Goal: Book appointment/travel/reservation

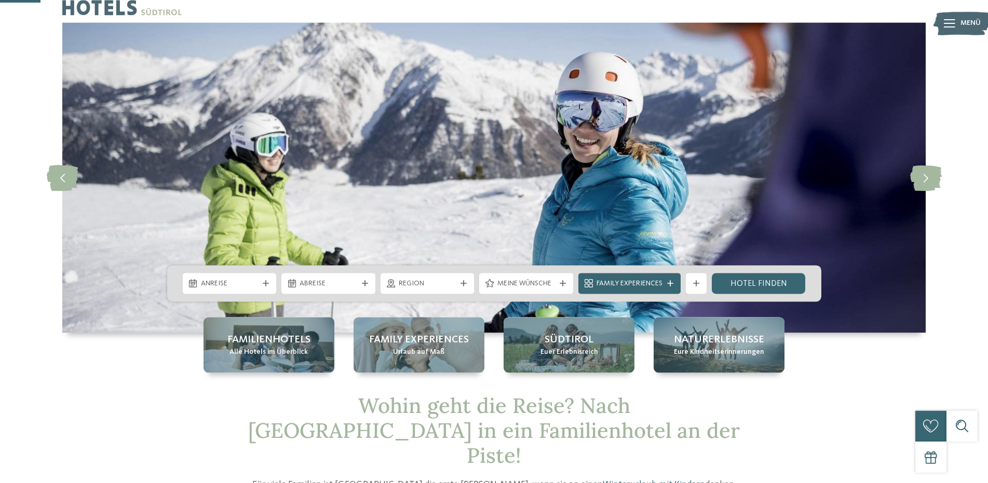
scroll to position [159, 0]
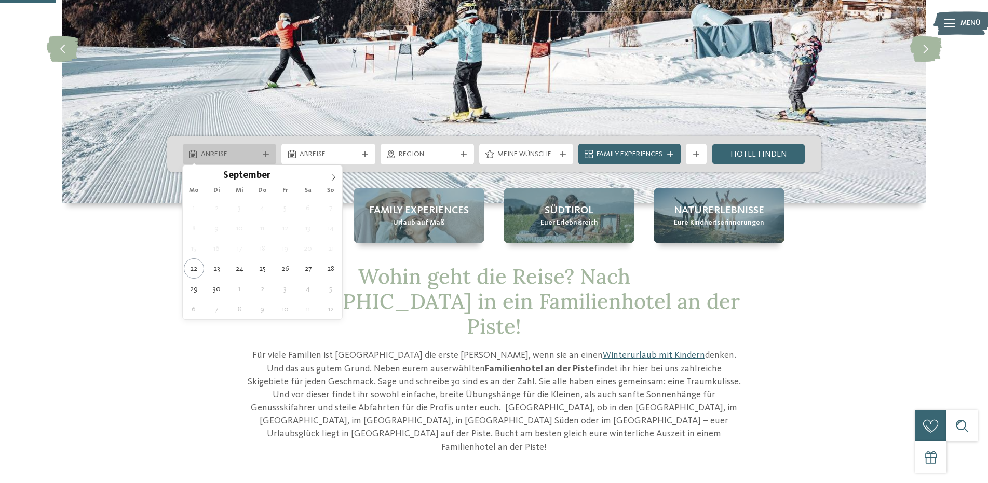
click at [227, 153] on span "Anreise" at bounding box center [230, 155] width 58 height 10
click at [332, 175] on icon at bounding box center [333, 177] width 7 height 7
click at [332, 175] on icon at bounding box center [334, 177] width 4 height 7
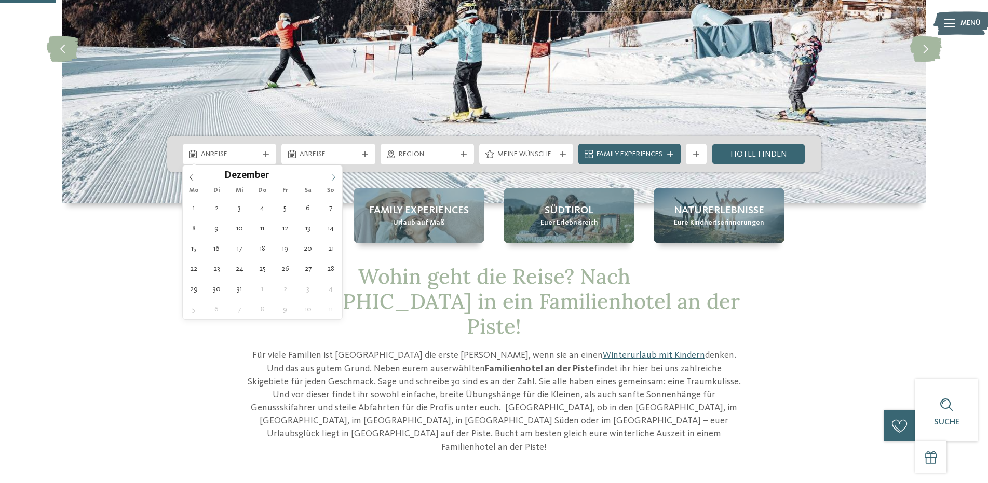
click at [332, 175] on icon at bounding box center [334, 177] width 4 height 7
type input "****"
click at [332, 175] on icon at bounding box center [334, 177] width 4 height 7
type div "14.02.2026"
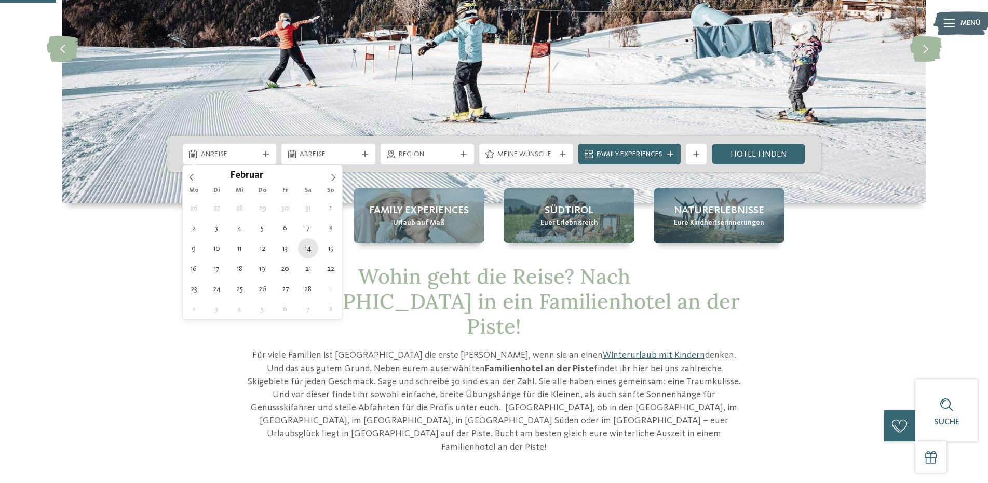
type input "****"
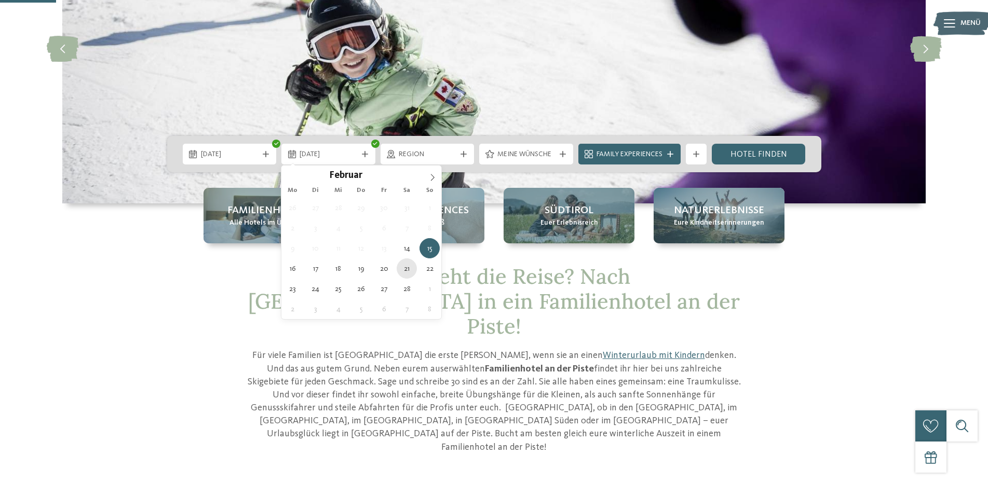
type div "21.02.2026"
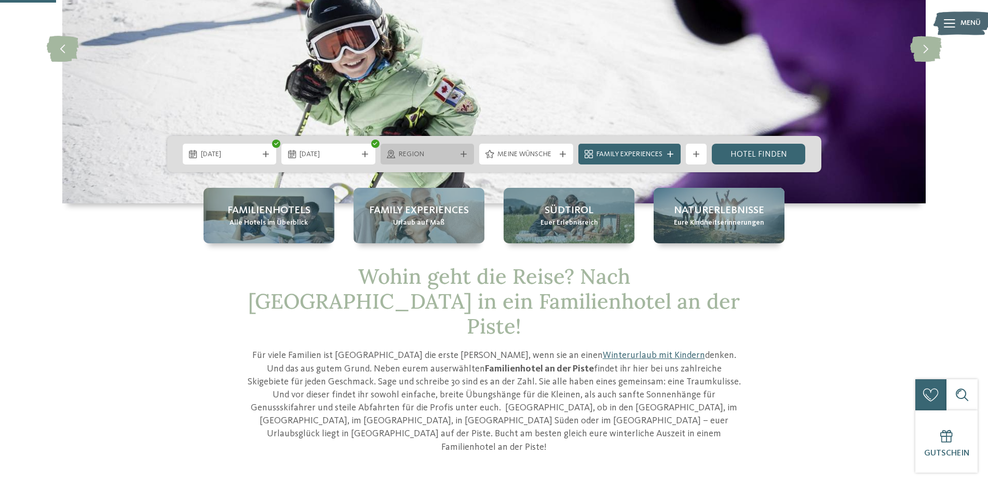
click at [430, 149] on div "Region" at bounding box center [427, 154] width 63 height 11
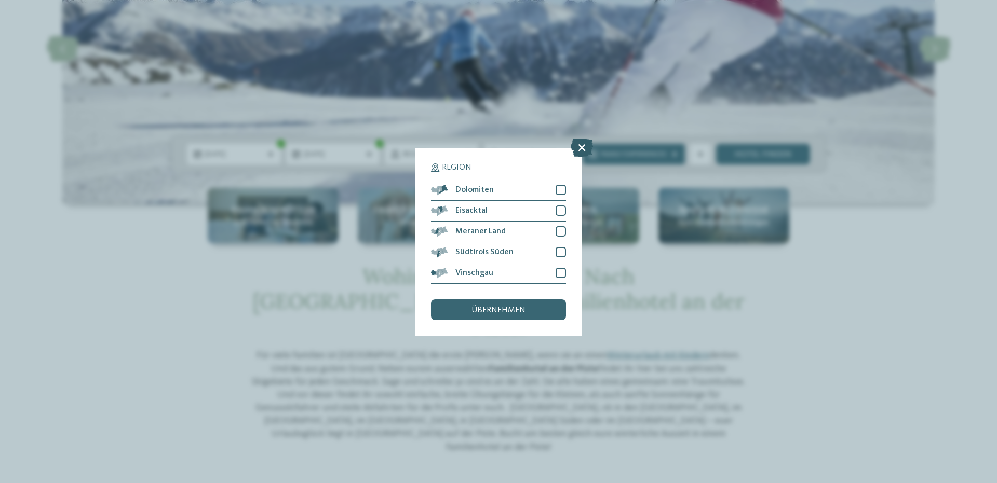
click at [581, 142] on icon at bounding box center [582, 147] width 22 height 18
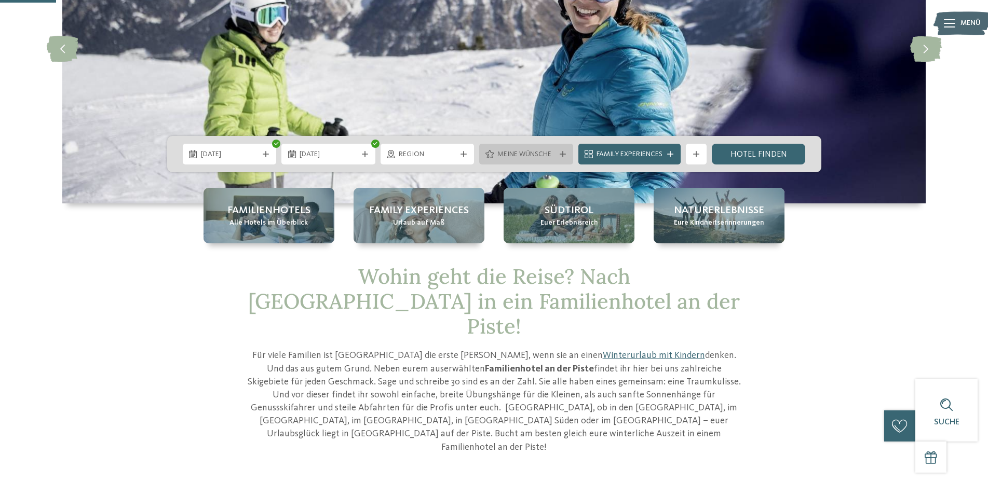
click at [542, 152] on span "Meine Wünsche" at bounding box center [526, 155] width 58 height 10
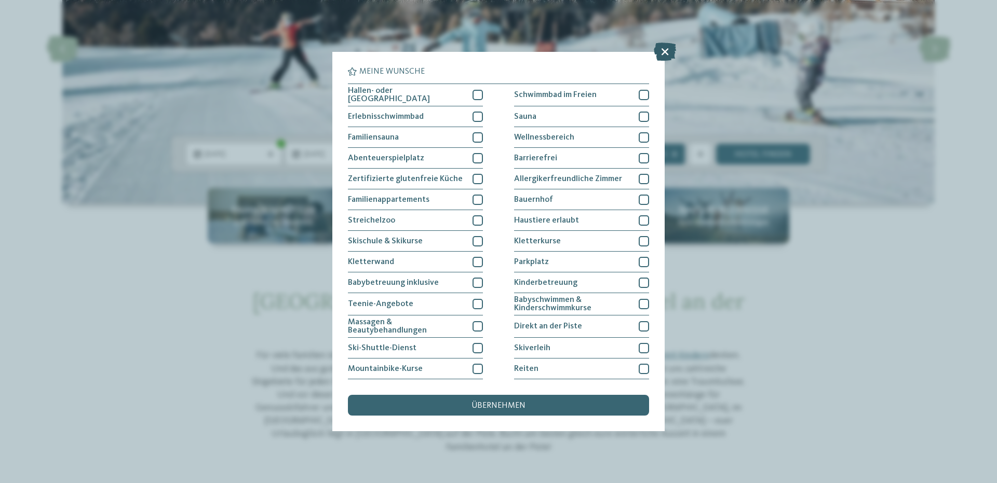
click at [662, 47] on icon at bounding box center [665, 52] width 22 height 18
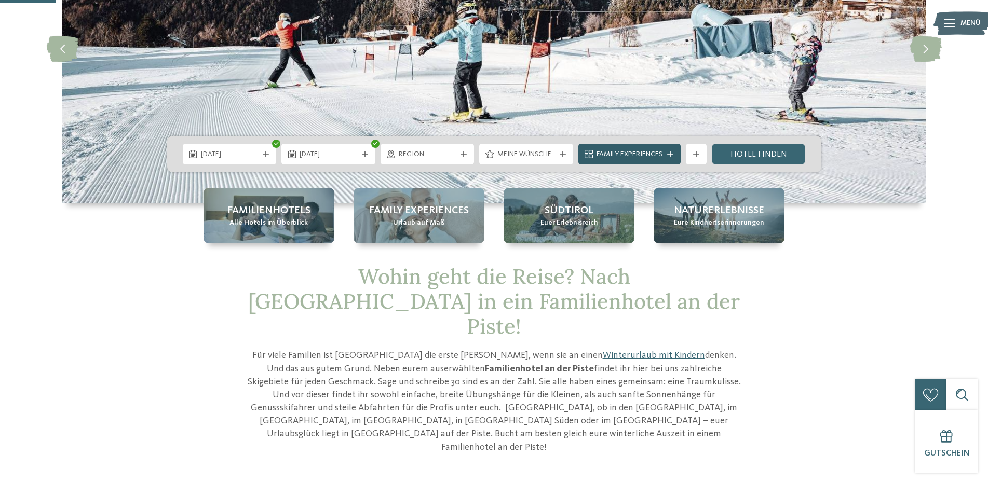
click at [672, 154] on icon at bounding box center [670, 154] width 6 height 6
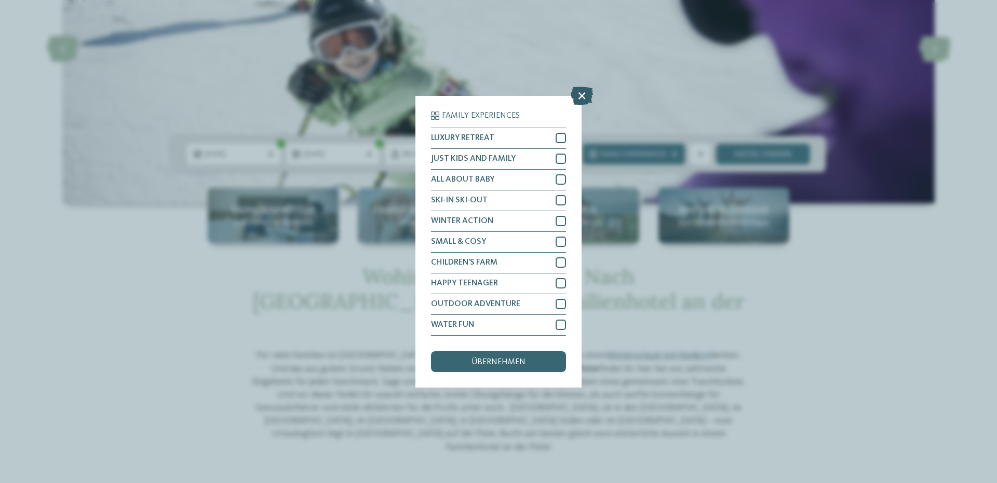
click at [583, 93] on icon at bounding box center [582, 95] width 22 height 18
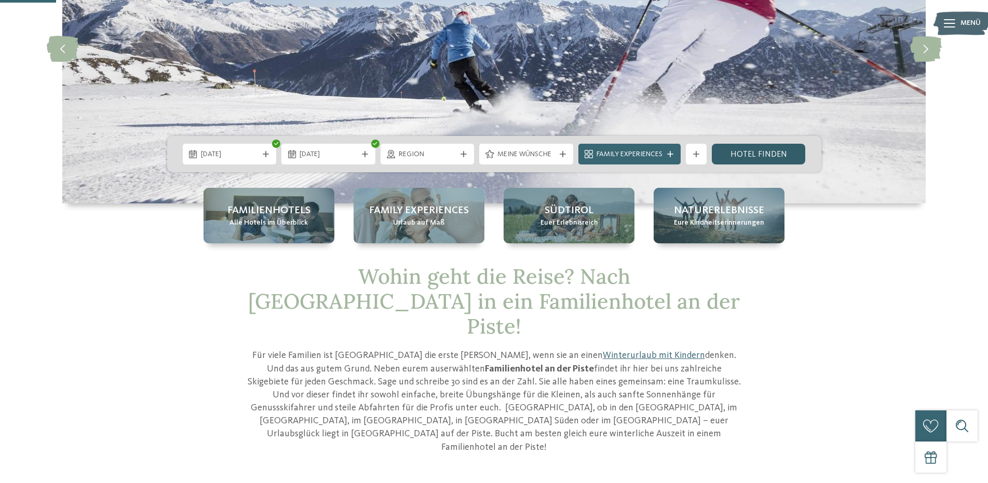
click at [745, 154] on link "Hotel finden" at bounding box center [759, 154] width 94 height 21
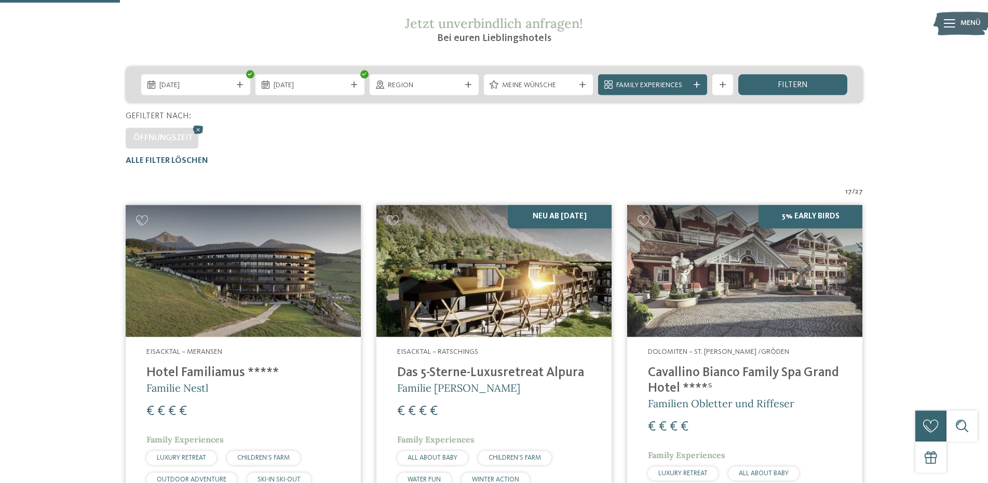
scroll to position [182, 0]
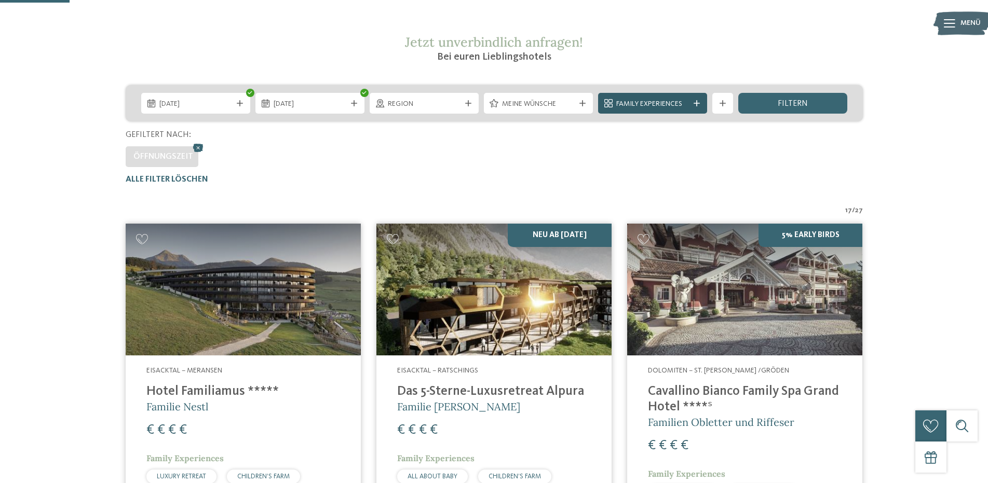
click at [691, 104] on div "Family Experiences" at bounding box center [653, 103] width 78 height 11
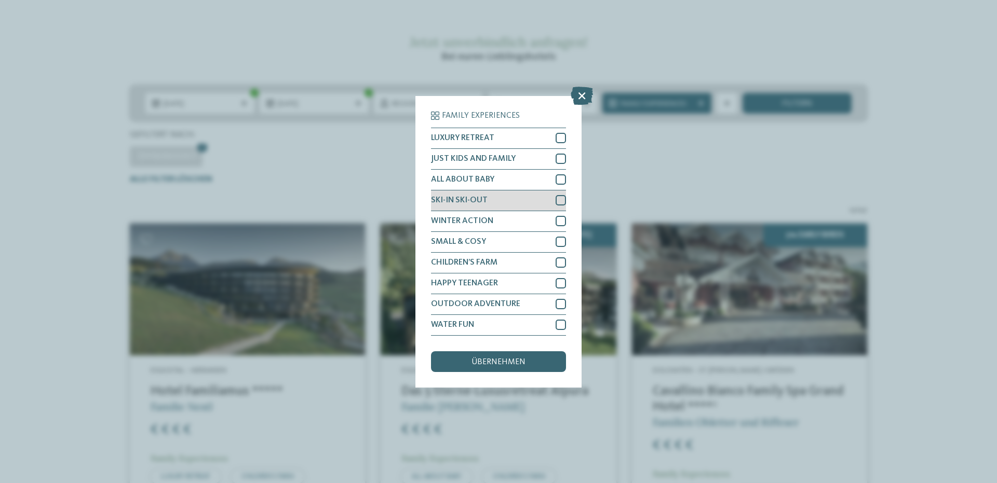
click at [560, 202] on div at bounding box center [561, 200] width 10 height 10
click at [497, 362] on span "übernehmen" at bounding box center [498, 362] width 54 height 8
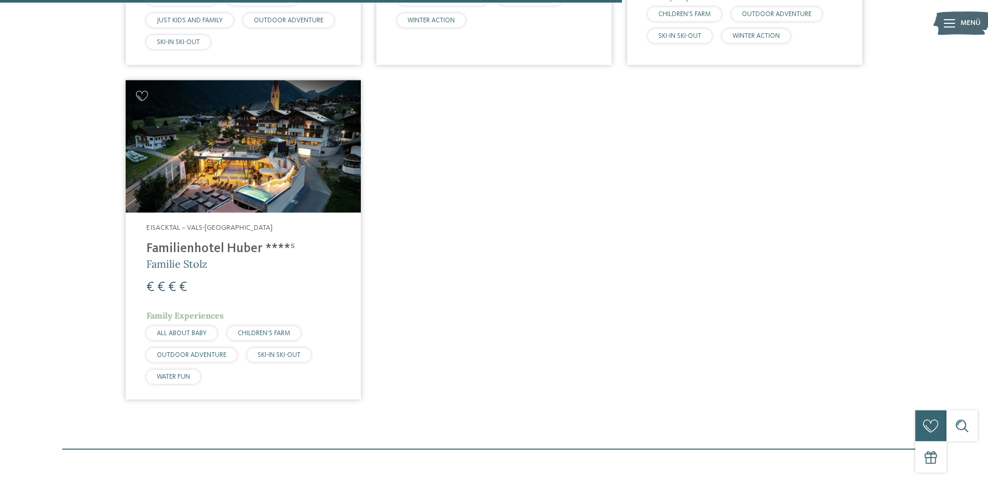
scroll to position [1029, 0]
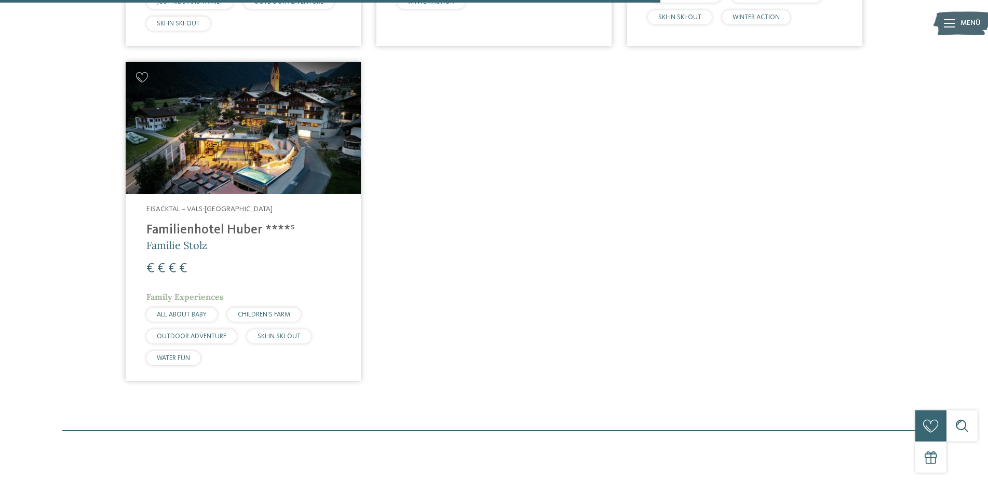
click at [265, 148] on img at bounding box center [243, 128] width 235 height 132
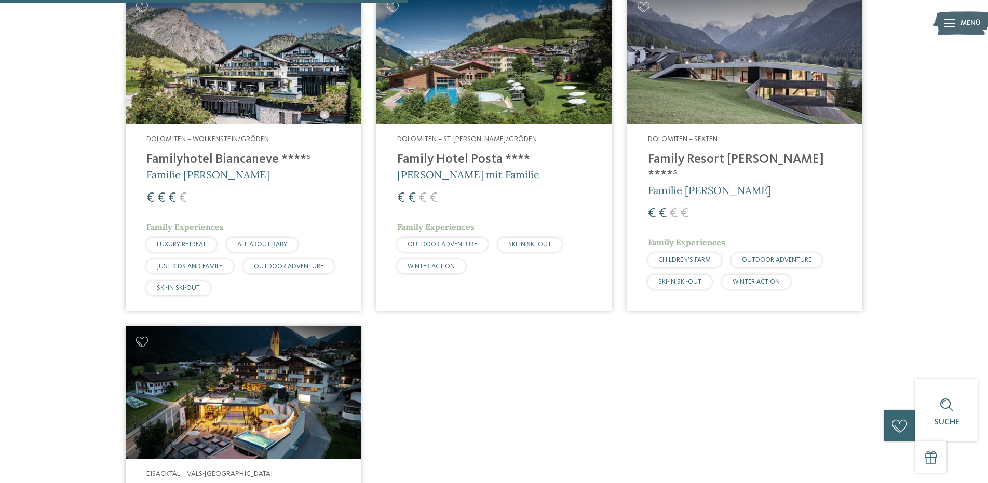
scroll to position [605, 0]
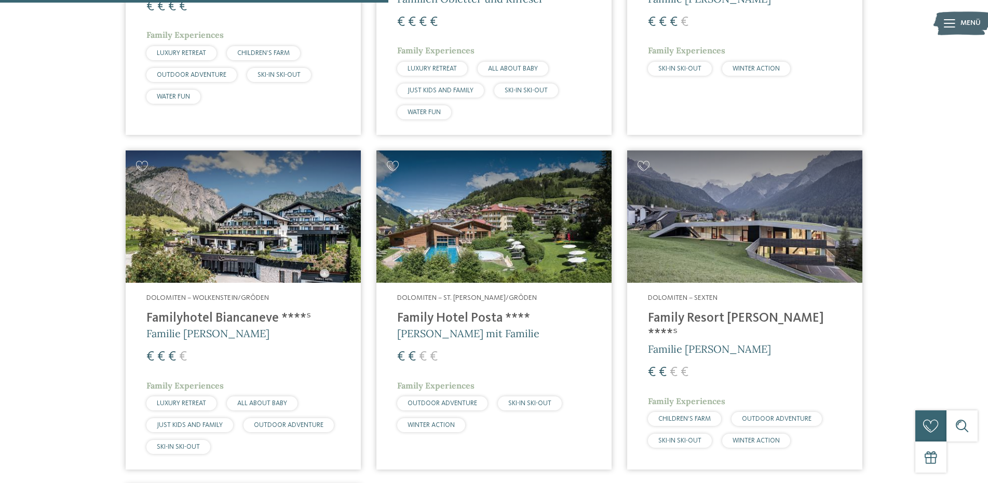
click at [721, 315] on h4 "Family Resort Rainer ****ˢ" at bounding box center [745, 326] width 194 height 31
click at [487, 222] on img at bounding box center [493, 217] width 235 height 132
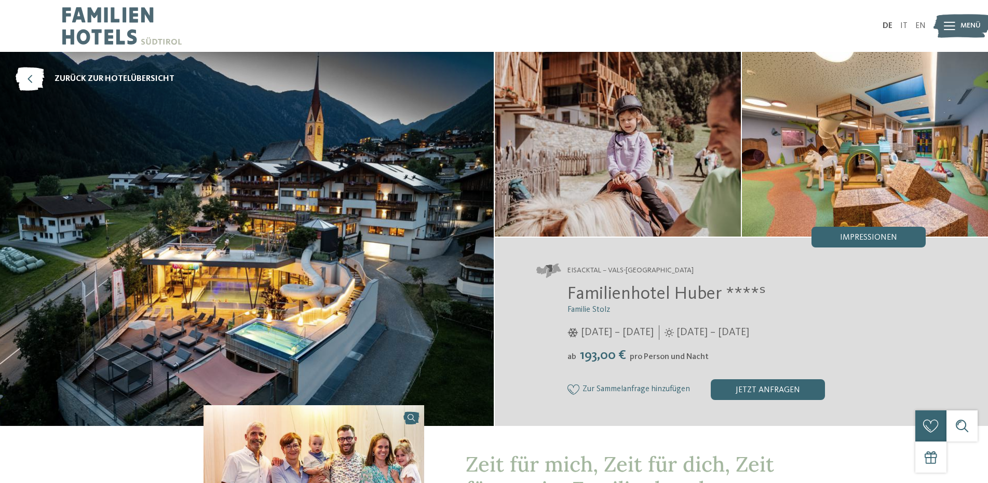
click at [962, 24] on span "Menü" at bounding box center [971, 26] width 20 height 10
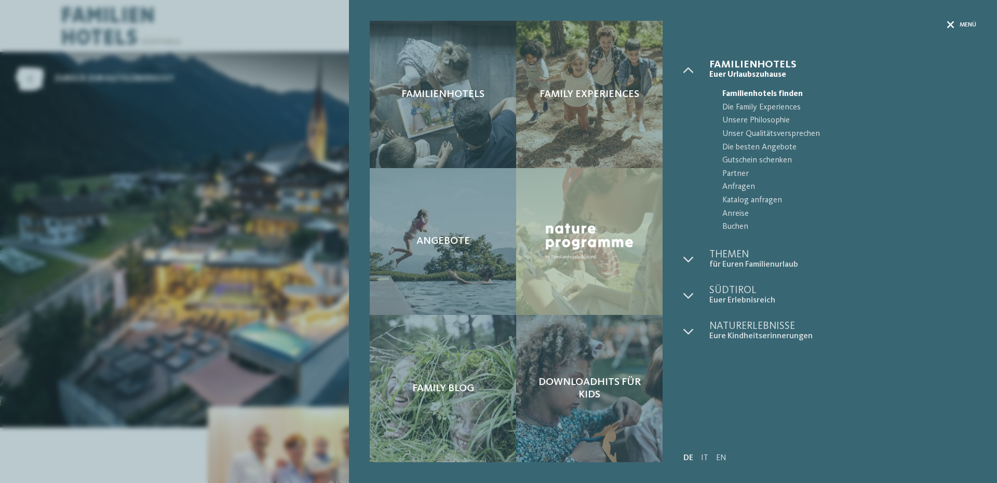
click at [960, 22] on span "Menü" at bounding box center [968, 25] width 17 height 9
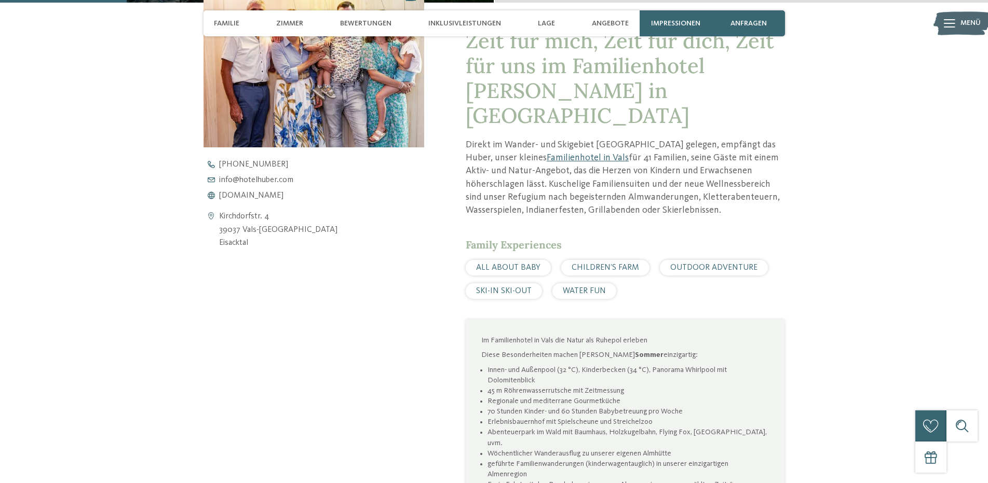
scroll to position [477, 0]
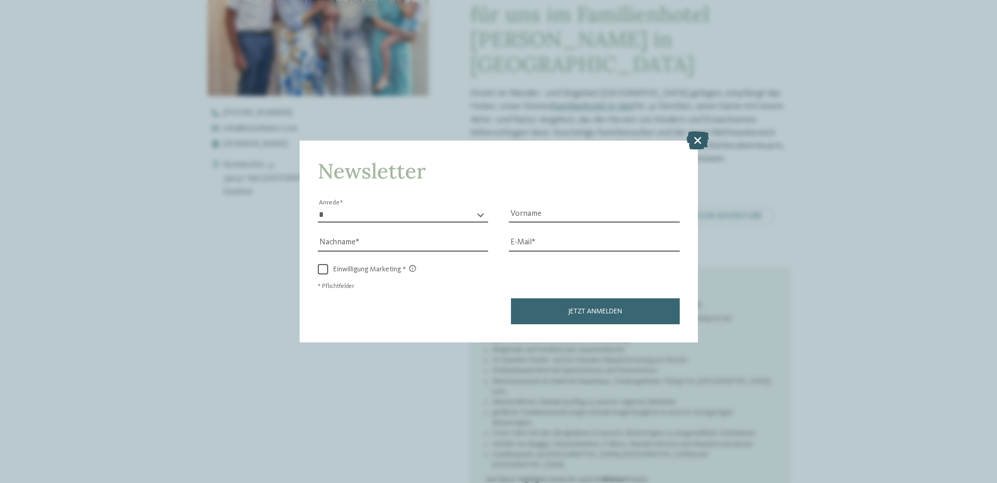
click at [693, 138] on icon at bounding box center [697, 140] width 22 height 18
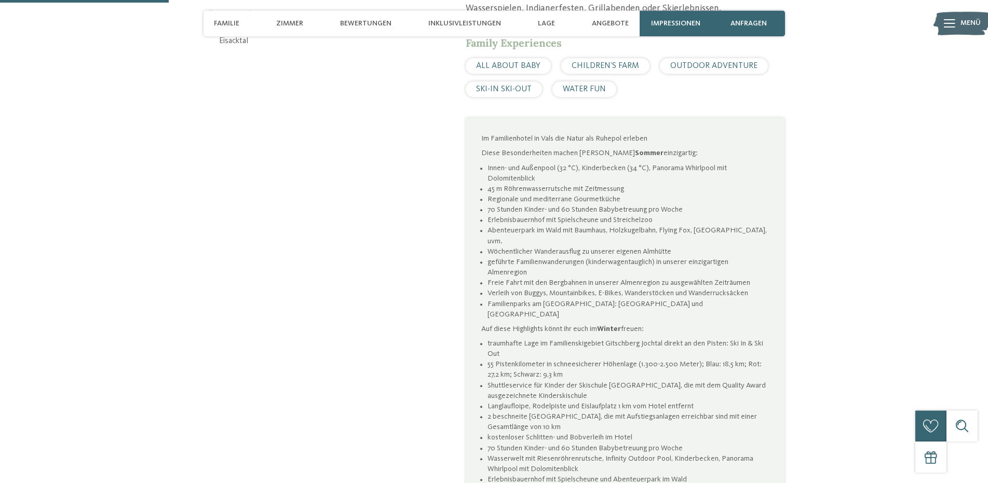
scroll to position [636, 0]
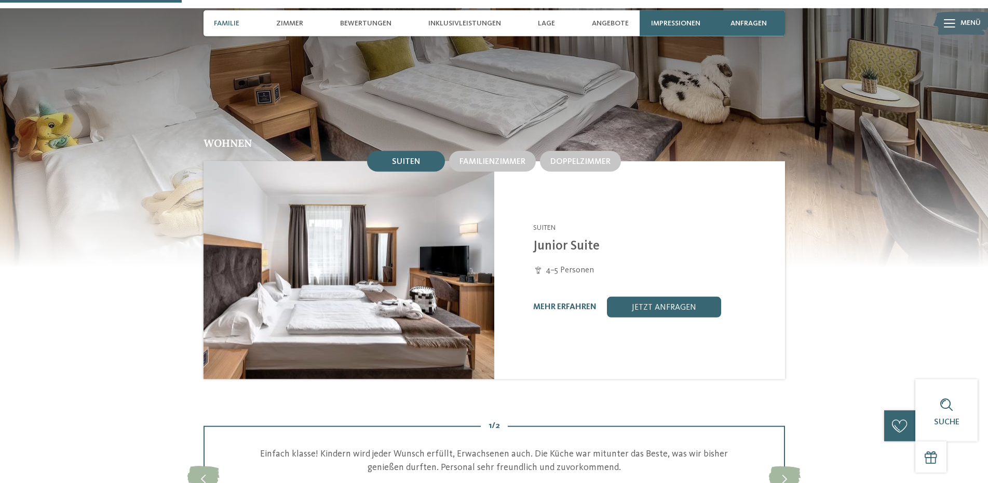
scroll to position [583, 0]
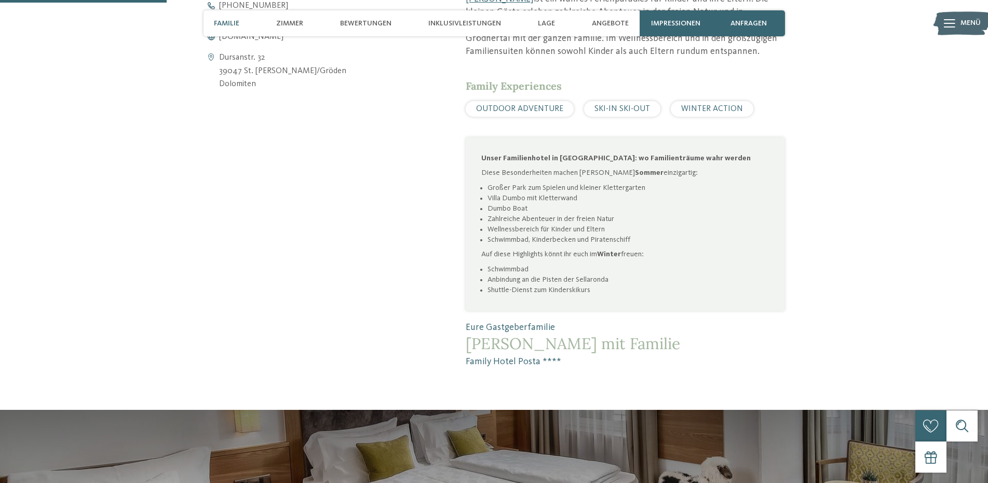
click at [959, 26] on img at bounding box center [962, 23] width 57 height 29
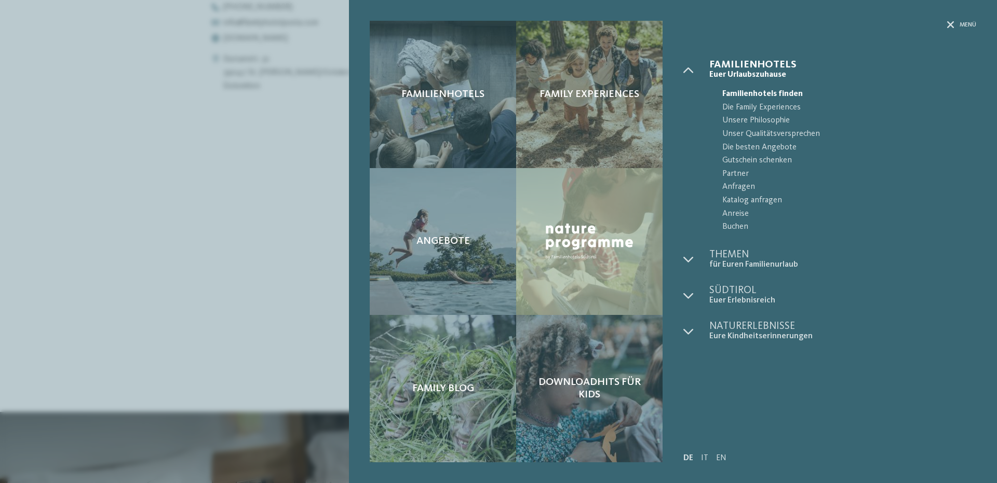
drag, startPoint x: 191, startPoint y: 155, endPoint x: 174, endPoint y: 145, distance: 19.1
click at [187, 155] on div "Familienhotels Family Experiences Angebote" at bounding box center [498, 241] width 997 height 483
